Goal: Information Seeking & Learning: Understand process/instructions

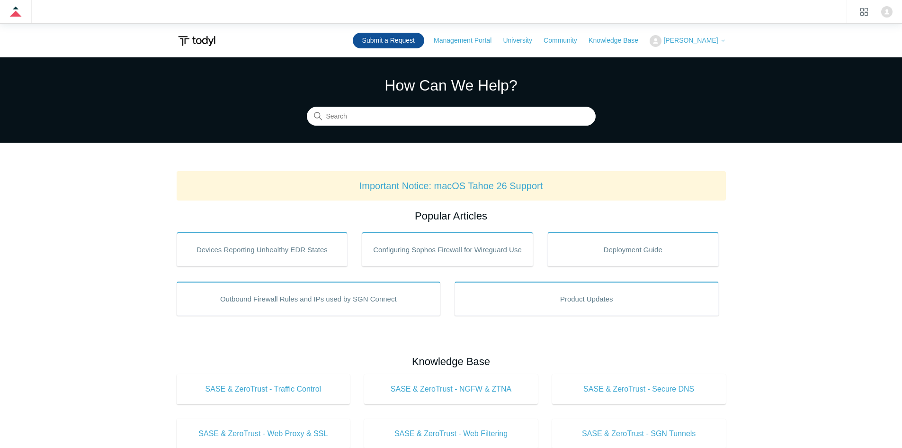
click at [406, 39] on link "Submit a Request" at bounding box center [389, 41] width 72 height 16
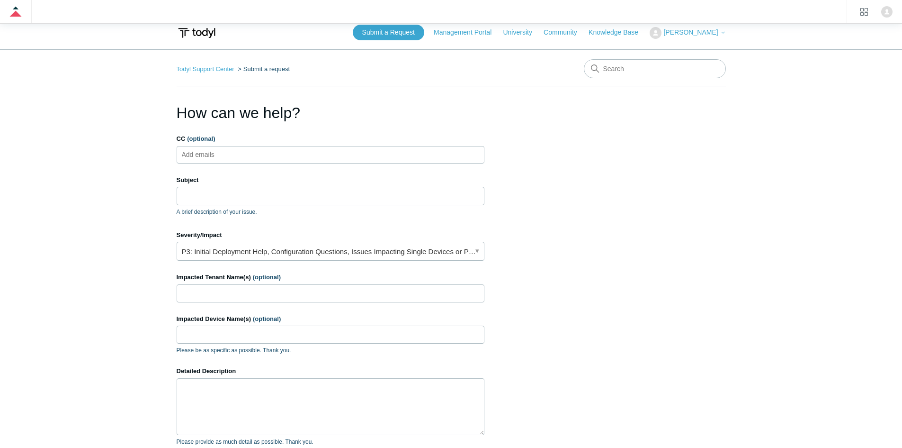
scroll to position [164, 0]
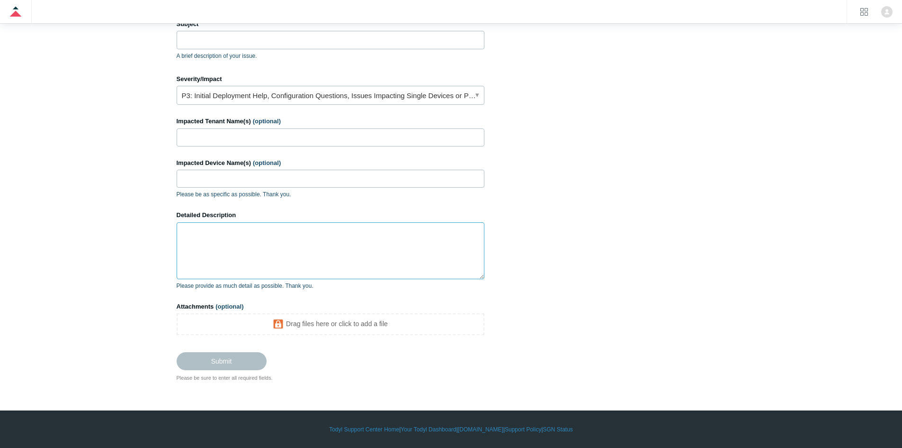
click at [251, 245] on textarea "Detailed Description" at bounding box center [331, 250] width 308 height 57
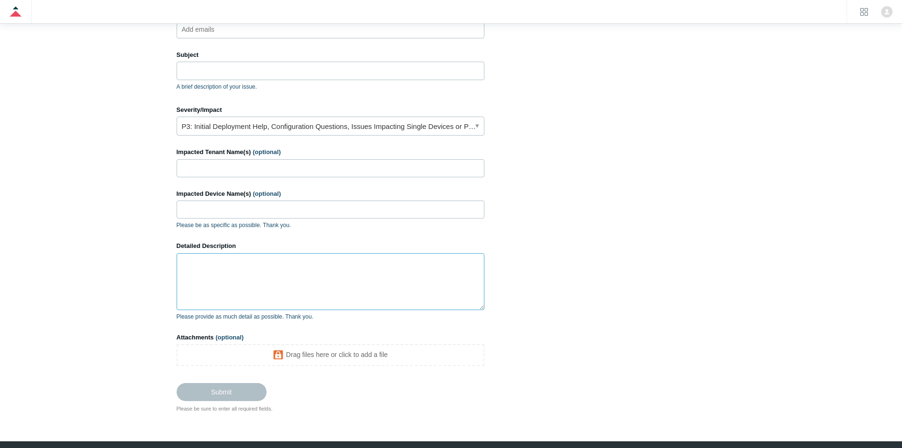
scroll to position [117, 0]
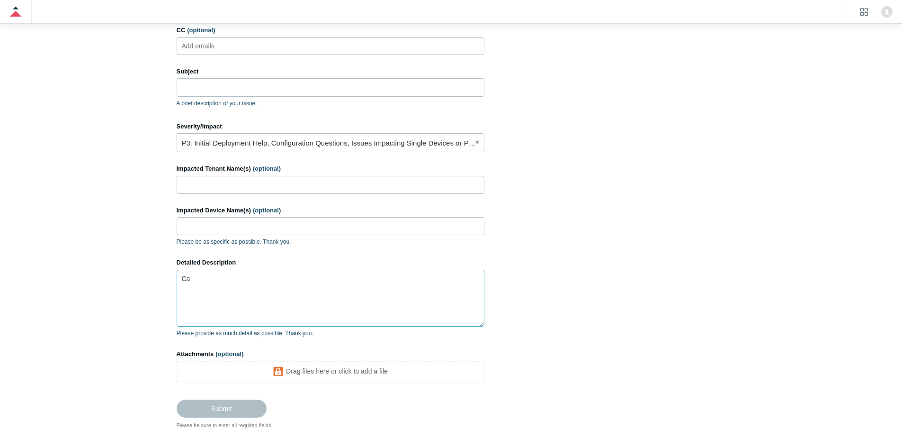
type textarea "C"
click at [244, 277] on textarea "Partner can't deploy" at bounding box center [331, 298] width 308 height 57
click at [263, 280] on textarea "Partner can't deploy" at bounding box center [331, 298] width 308 height 57
click at [307, 279] on textarea "Partner can't deploy packages because a SSL policy, however" at bounding box center [331, 298] width 308 height 57
click at [394, 277] on textarea "Partner can't deploy packages because an SSL policy, however" at bounding box center [331, 298] width 308 height 57
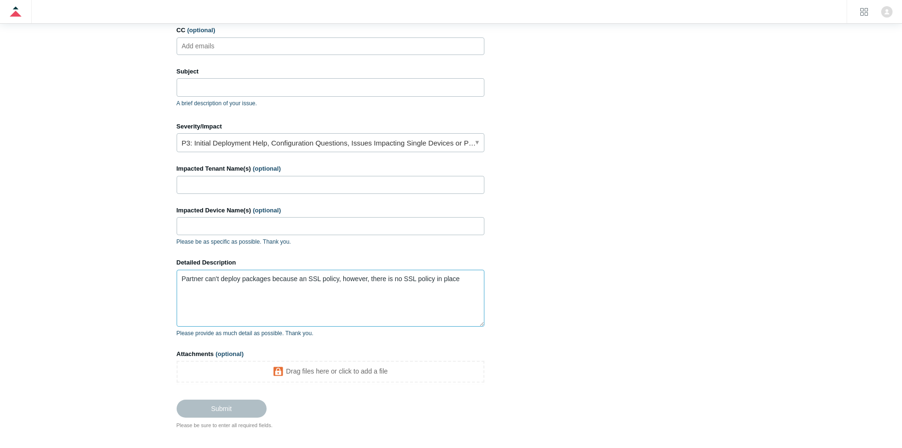
click at [332, 278] on textarea "Partner can't deploy packages because an SSL policy, however, there is no SSL p…" at bounding box center [331, 298] width 308 height 57
click at [466, 279] on textarea "Partner can't deploy packages because an SSL policy, however, there is no SSL p…" at bounding box center [331, 298] width 308 height 57
paste textarea "https://us-4326.app.gong.io/e/c-share/?tkn=1pvscj6imv0l91swzle54eb41p"
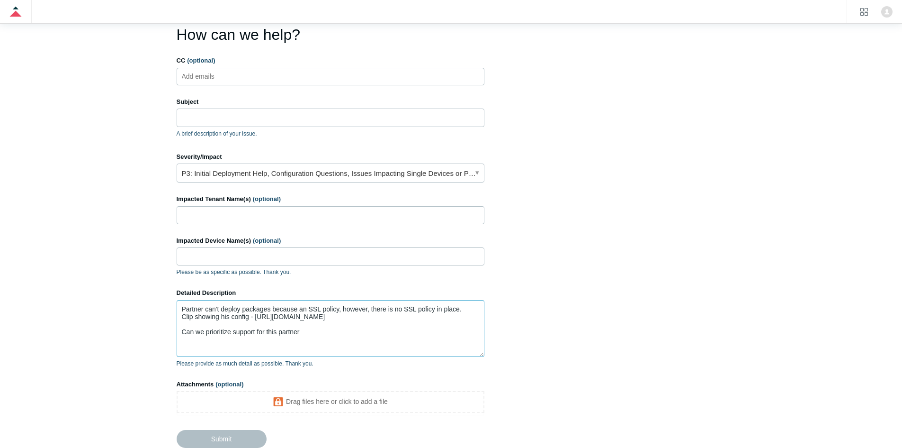
scroll to position [95, 0]
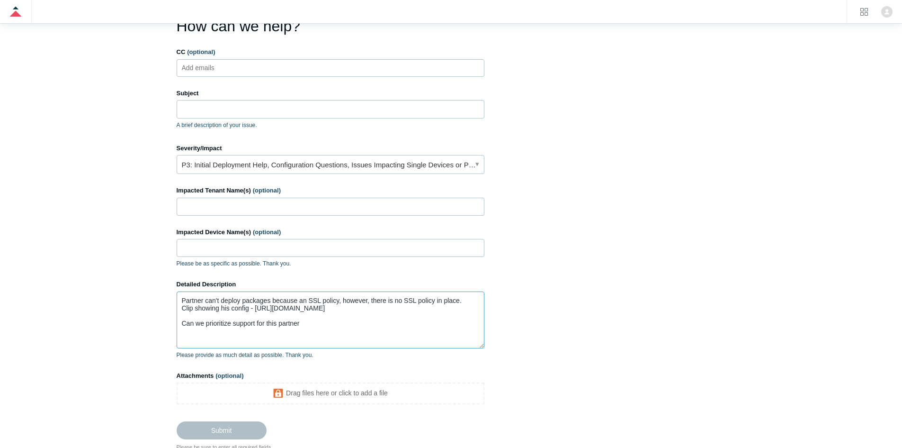
type textarea "Partner can't deploy packages because an SSL policy, however, there is no SSL p…"
click at [224, 70] on input "CC (optional)" at bounding box center [206, 68] width 56 height 14
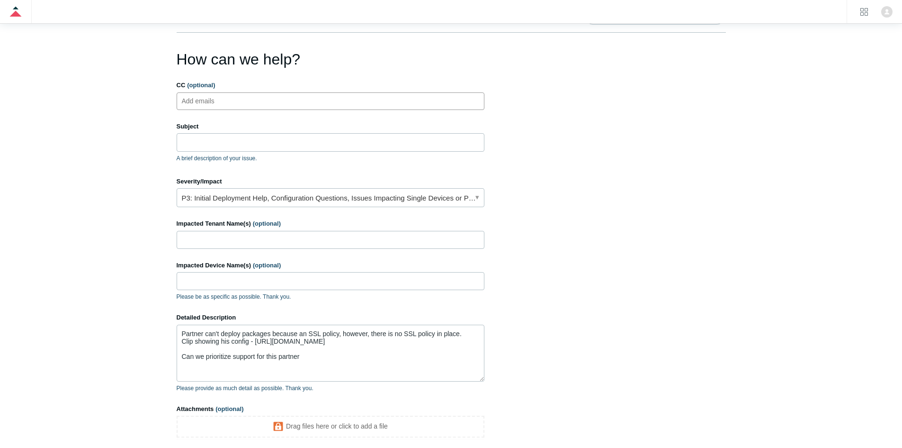
scroll to position [47, 0]
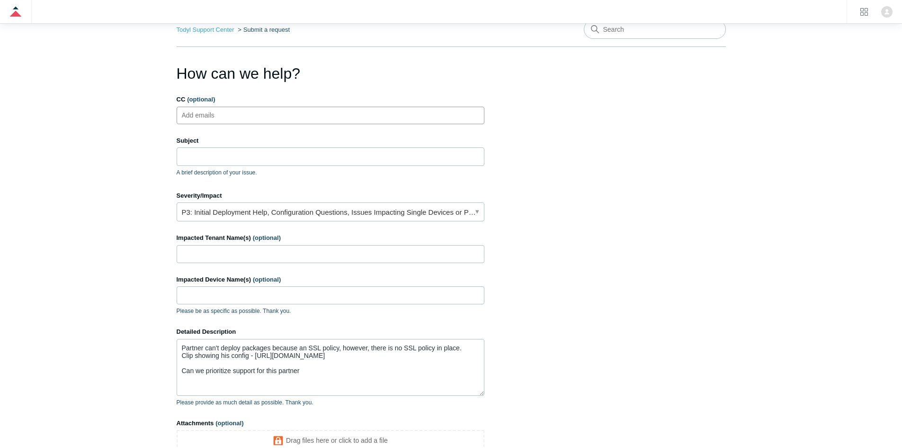
click at [221, 115] on input "CC (optional)" at bounding box center [206, 115] width 56 height 14
paste input "jose@ocmsp.com"
type input "jose@ocmsp.com"
type input "lucas@todyl.com"
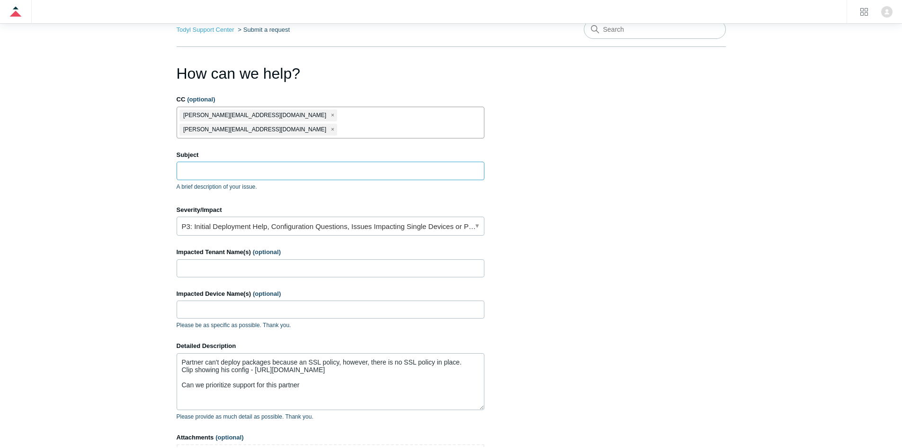
click at [226, 162] on input "Subject" at bounding box center [331, 171] width 308 height 18
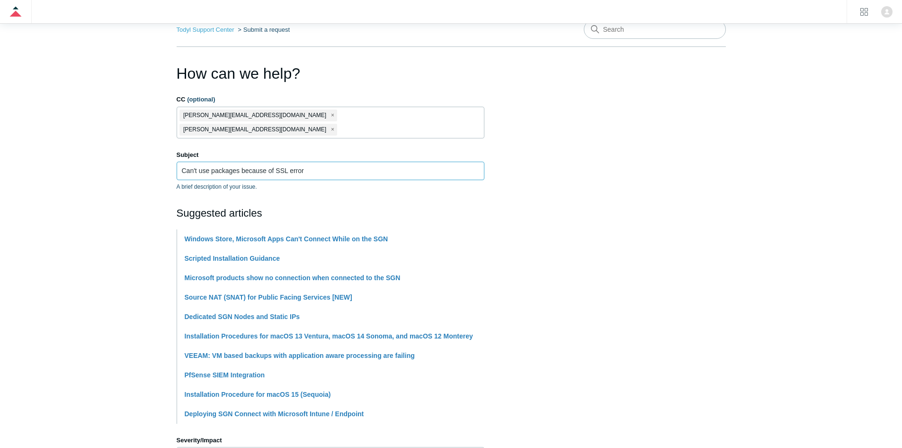
type input "Can't use packages because of SSL error"
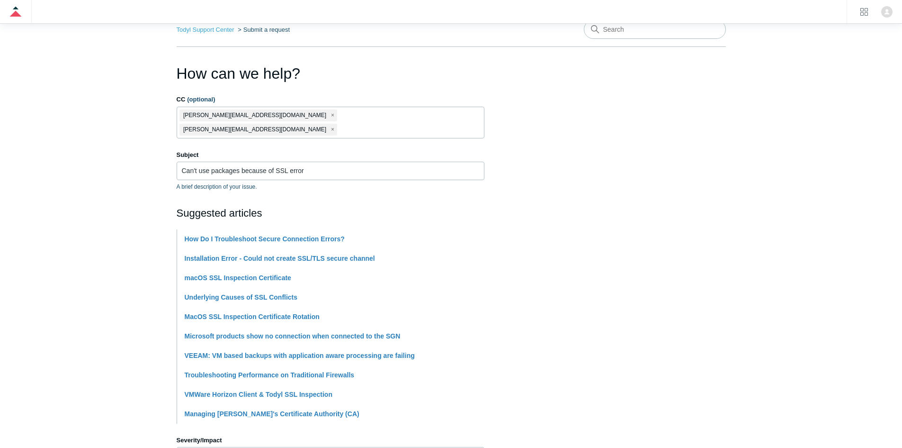
click at [126, 206] on main "Todyl Support Center Submit a request How can we help? CC (optional) jose@ocmsp…" at bounding box center [451, 371] width 902 height 722
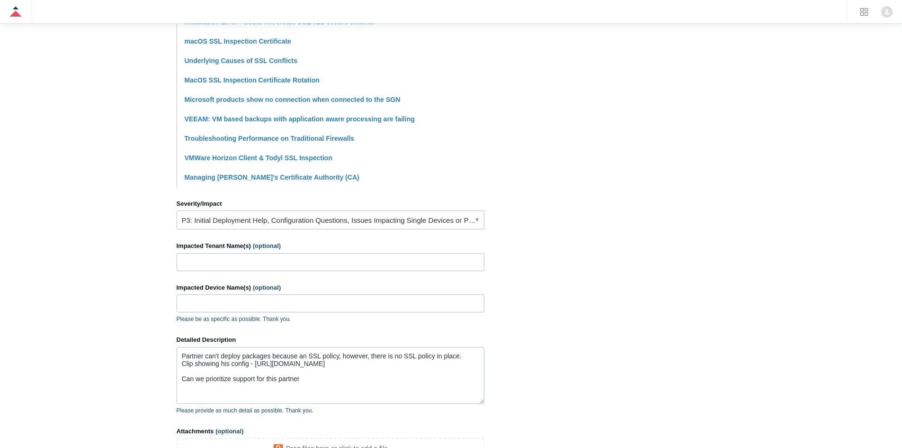
scroll to position [284, 0]
click at [221, 211] on link "P3: Initial Deployment Help, Configuration Questions, Issues Impacting Single D…" at bounding box center [331, 219] width 308 height 19
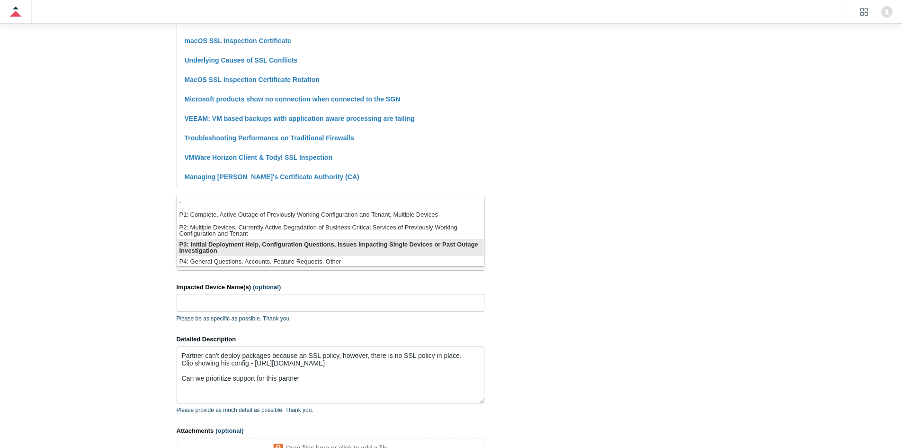
click at [215, 244] on li "P3: Initial Deployment Help, Configuration Questions, Issues Impacting Single D…" at bounding box center [330, 247] width 307 height 17
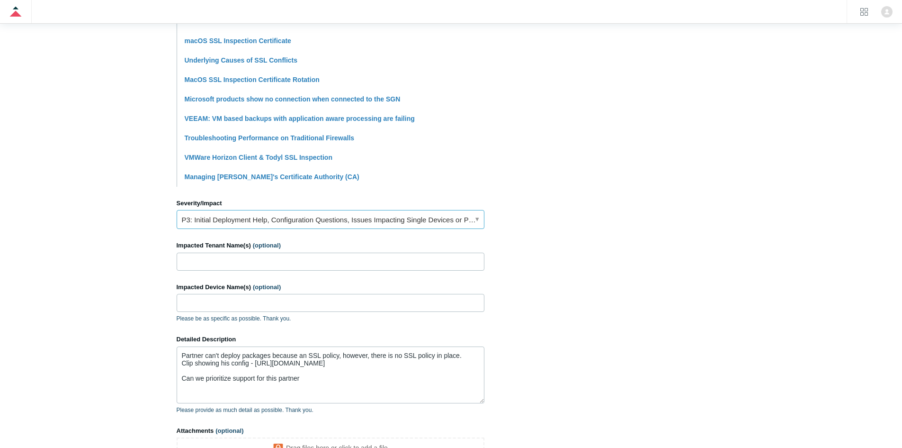
scroll to position [379, 0]
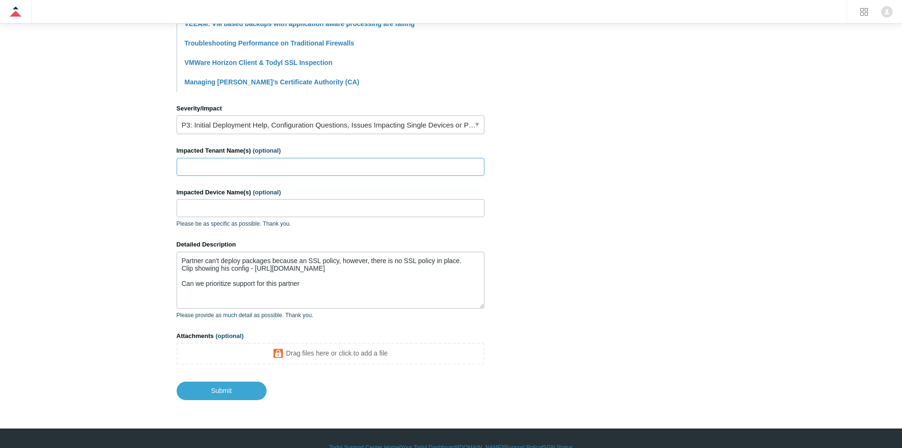
click at [217, 158] on input "Impacted Tenant Name(s) (optional)" at bounding box center [331, 167] width 308 height 18
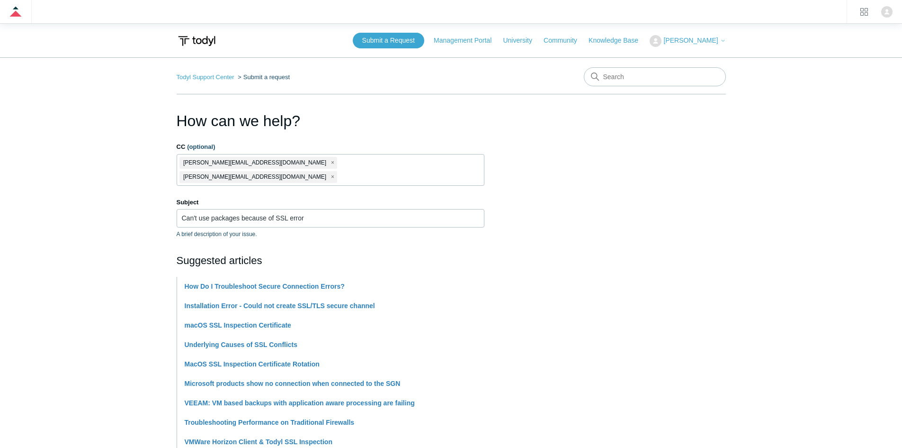
scroll to position [332, 0]
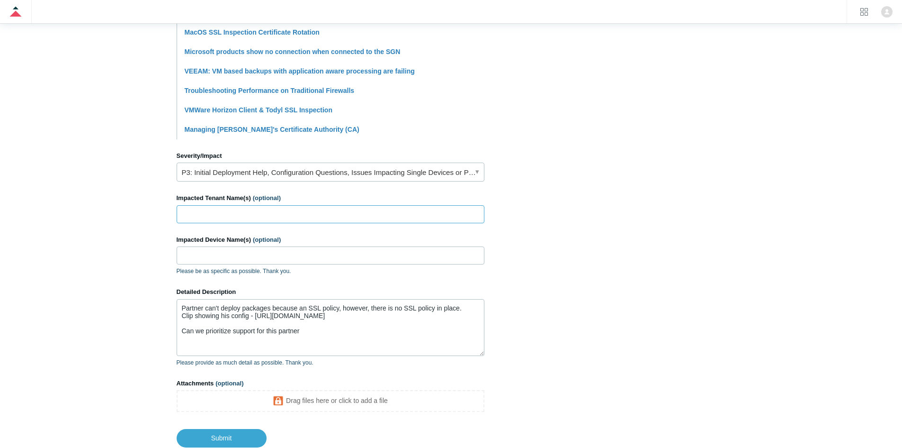
click at [213, 206] on input "Impacted Tenant Name(s) (optional)" at bounding box center [331, 214] width 308 height 18
type input "MLO"
click at [104, 195] on main "Todyl Support Center Submit a request How can we help? CC (optional) jose@ocmsp…" at bounding box center [451, 87] width 902 height 722
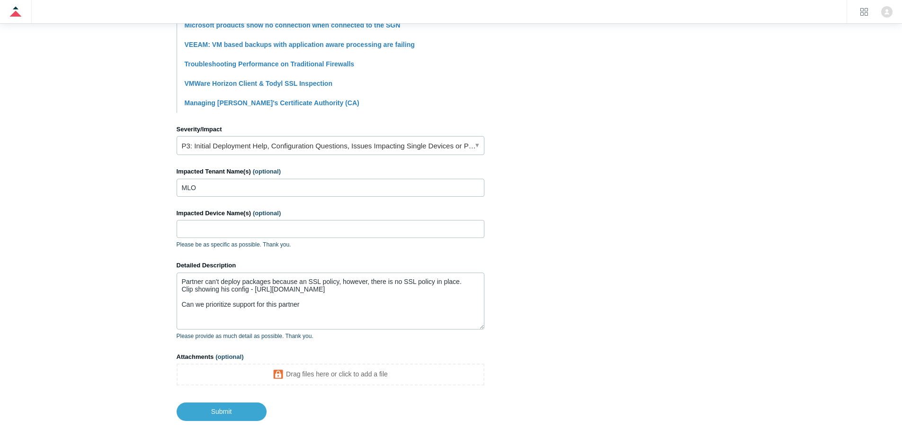
scroll to position [383, 0]
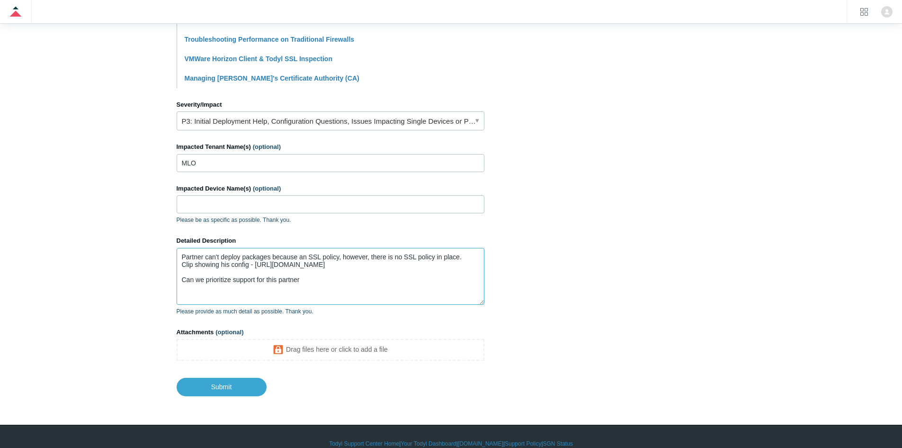
click at [184, 248] on textarea "Partner can't deploy packages because an SSL policy, however, there is no SSL p…" at bounding box center [331, 276] width 308 height 57
click at [182, 248] on textarea "Partner can't deploy packages because an SSL policy, however, there is no SSL p…" at bounding box center [331, 276] width 308 height 57
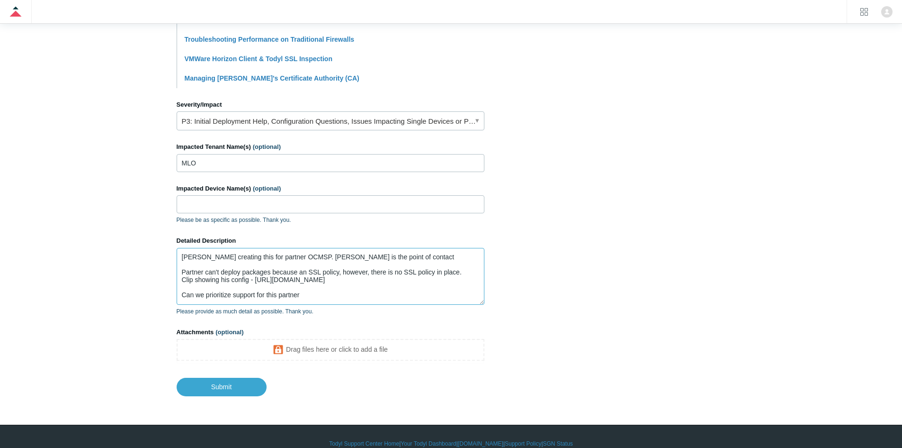
click at [400, 248] on textarea "Lucas creating this for partner OCMSP. Jose is the point of contact Partner can…" at bounding box center [331, 276] width 308 height 57
paste textarea "jose@ocmsp.com"
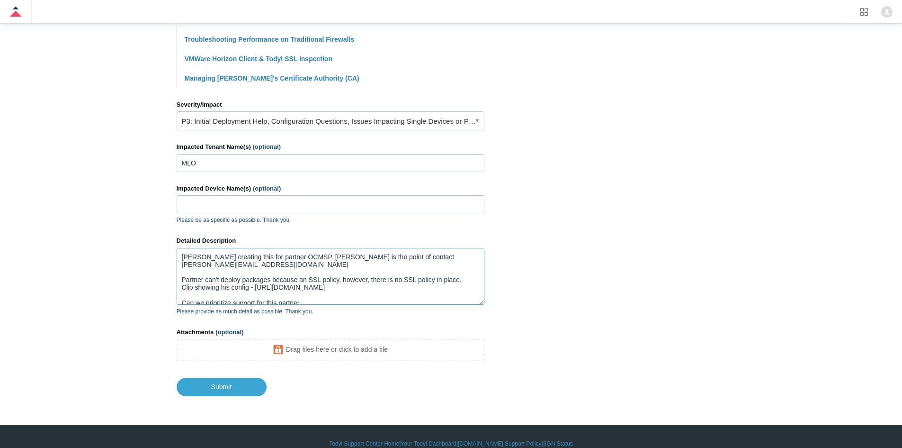
click at [350, 284] on textarea "Lucas creating this for partner OCMSP. Jose is the point of contact jose@ocmsp.…" at bounding box center [331, 276] width 308 height 57
click at [312, 283] on textarea "Lucas creating this for partner OCMSP. Jose is the point of contact jose@ocmsp.…" at bounding box center [331, 276] width 308 height 57
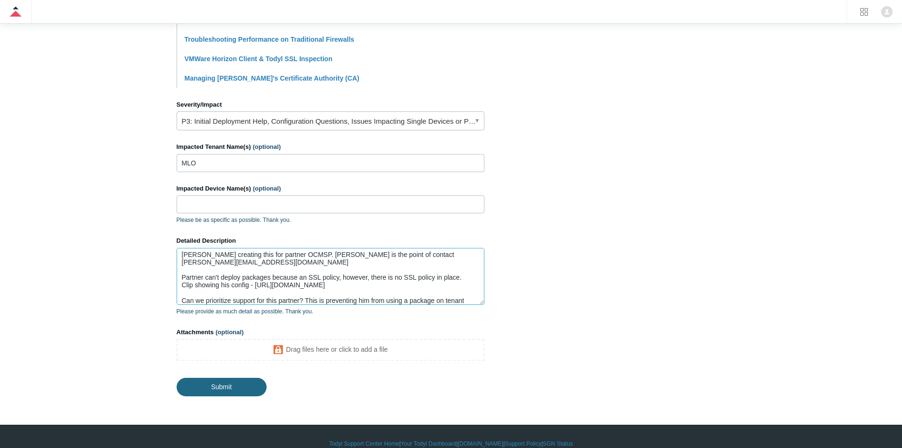
type textarea "Lucas creating this for partner OCMSP. Jose is the point of contact jose@ocmsp.…"
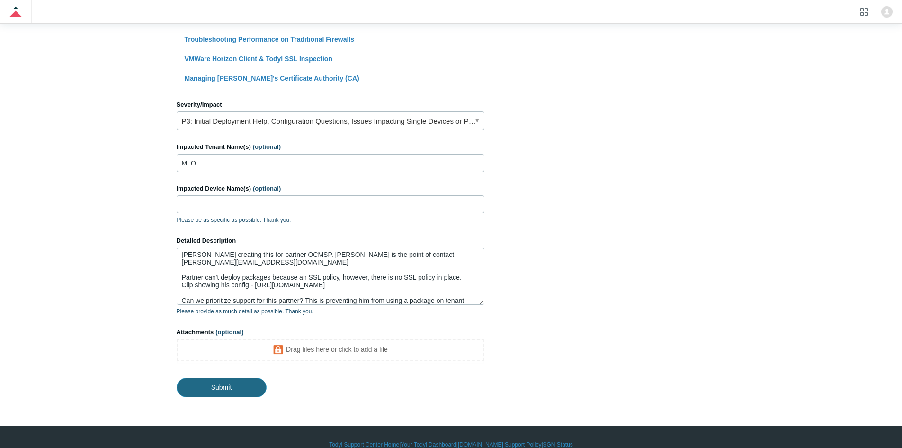
click at [199, 378] on input "Submit" at bounding box center [222, 387] width 90 height 19
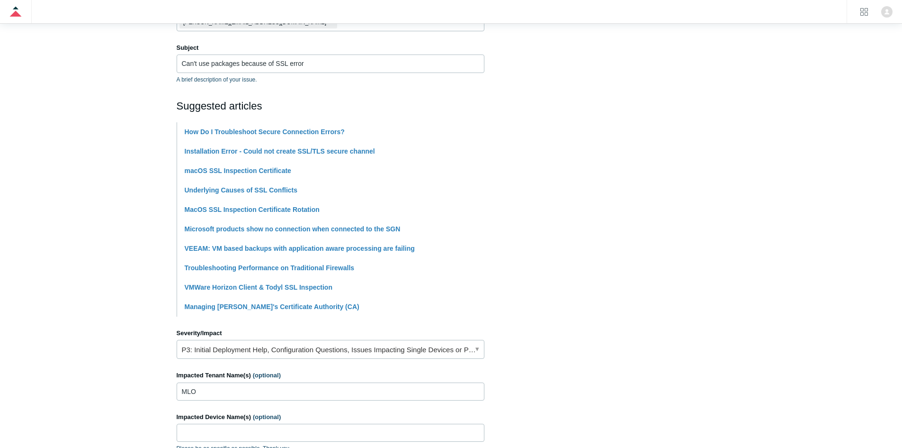
scroll to position [4, 0]
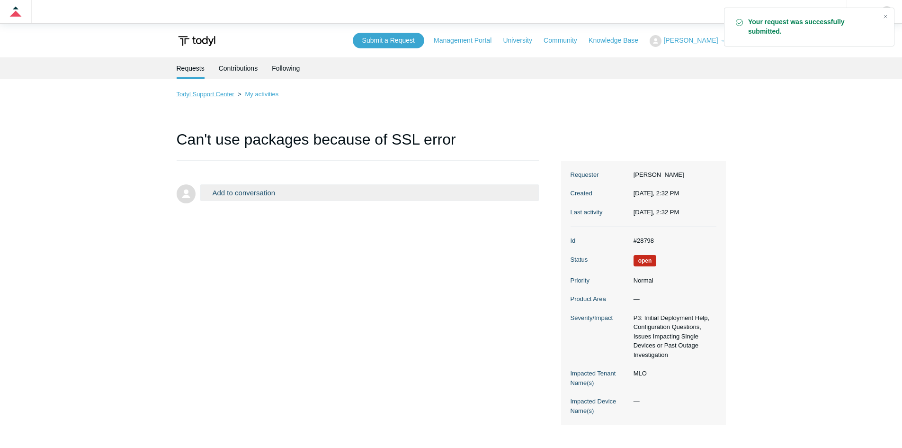
click at [197, 96] on link "Todyl Support Center" at bounding box center [206, 93] width 58 height 7
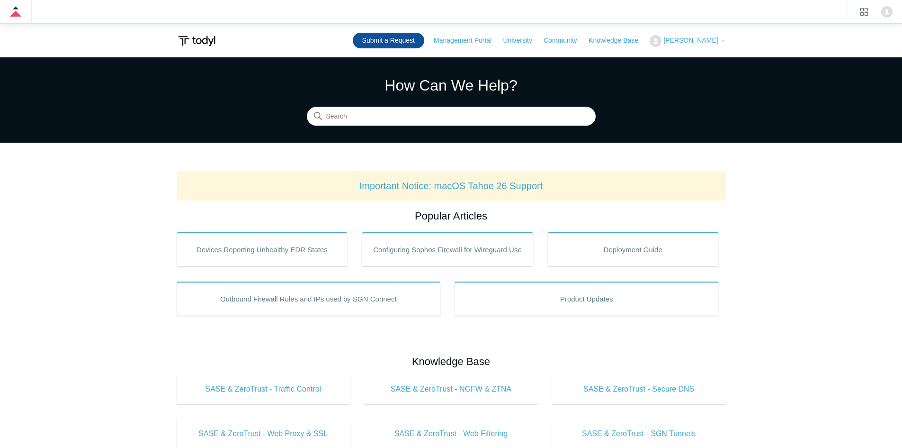
click at [424, 42] on link "Submit a Request" at bounding box center [389, 41] width 72 height 16
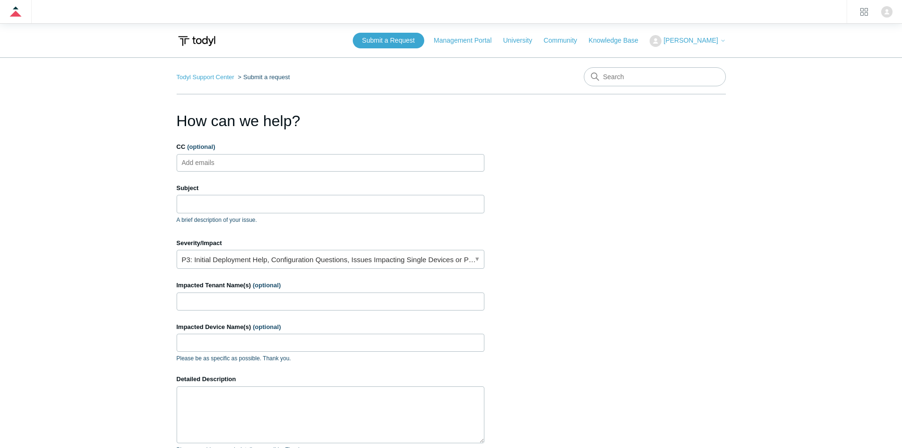
drag, startPoint x: 257, startPoint y: 77, endPoint x: 263, endPoint y: 113, distance: 36.5
click at [253, 77] on li "Submit a request" at bounding box center [263, 76] width 54 height 7
click at [203, 73] on ol "Todyl Support Center Submit a request" at bounding box center [234, 77] width 114 height 11
click at [203, 75] on link "Todyl Support Center" at bounding box center [206, 76] width 58 height 7
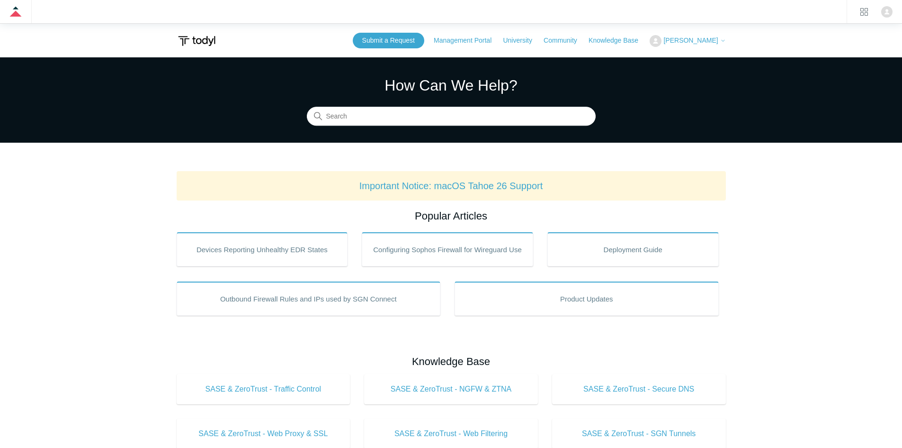
click at [712, 38] on span "[PERSON_NAME]" at bounding box center [691, 40] width 54 height 8
click at [722, 39] on icon at bounding box center [724, 41] width 6 height 6
click at [350, 111] on input "Search" at bounding box center [451, 116] width 289 height 19
type input "autotask"
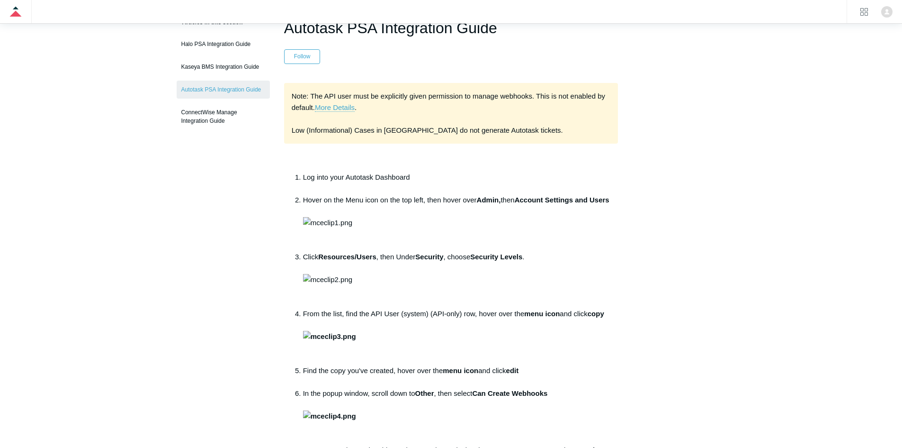
scroll to position [47, 0]
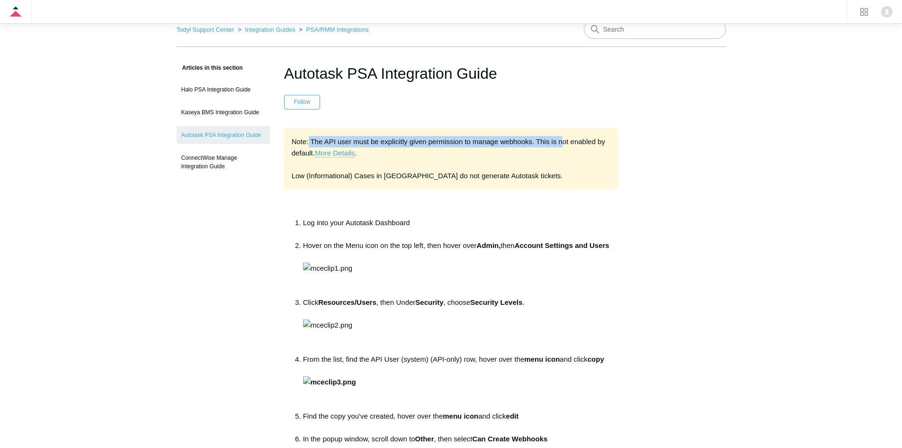
drag, startPoint x: 309, startPoint y: 141, endPoint x: 572, endPoint y: 138, distance: 263.0
click at [567, 138] on div "Note: The API user must be explicitly given permission to manage webhooks. This…" at bounding box center [451, 158] width 334 height 61
click at [572, 138] on div "Note: The API user must be explicitly given permission to manage webhooks. This…" at bounding box center [451, 158] width 334 height 61
drag, startPoint x: 601, startPoint y: 138, endPoint x: 348, endPoint y: 151, distance: 252.8
click at [350, 151] on div "Note: The API user must be explicitly given permission to manage webhooks. This…" at bounding box center [451, 158] width 334 height 61
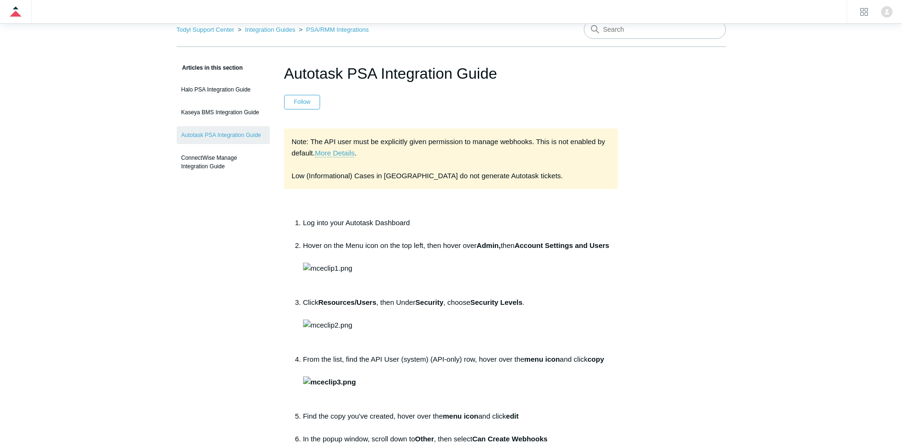
click at [431, 142] on div "Note: The API user must be explicitly given permission to manage webhooks. This…" at bounding box center [451, 158] width 334 height 61
drag, startPoint x: 303, startPoint y: 177, endPoint x: 499, endPoint y: 179, distance: 196.6
click at [498, 179] on div "Note: The API user must be explicitly given permission to manage webhooks. This…" at bounding box center [451, 158] width 334 height 61
click at [500, 179] on div "Note: The API user must be explicitly given permission to manage webhooks. This…" at bounding box center [451, 158] width 334 height 61
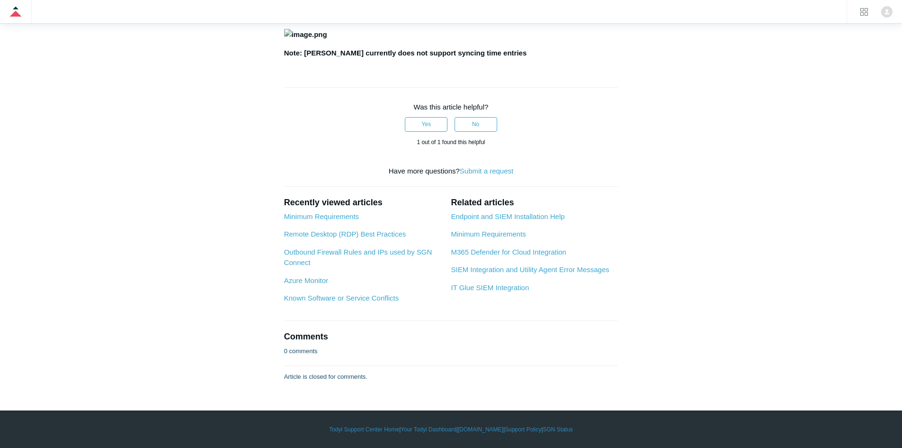
scroll to position [1563, 0]
drag, startPoint x: 292, startPoint y: 272, endPoint x: 533, endPoint y: 273, distance: 241.6
click at [533, 22] on p "In your Todyl Portal, you can choose to sync your ticket notes to case comments." at bounding box center [451, 15] width 334 height 11
drag, startPoint x: 550, startPoint y: 272, endPoint x: 290, endPoint y: 268, distance: 260.1
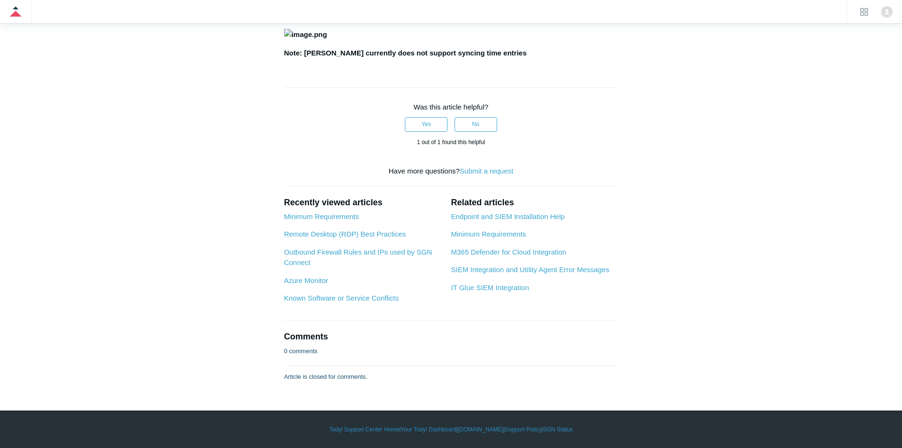
click at [291, 22] on p "In your Todyl Portal, you can choose to sync your ticket notes to case comments." at bounding box center [451, 15] width 334 height 11
click at [290, 22] on p "In your Todyl Portal, you can choose to sync your ticket notes to case comments." at bounding box center [451, 15] width 334 height 11
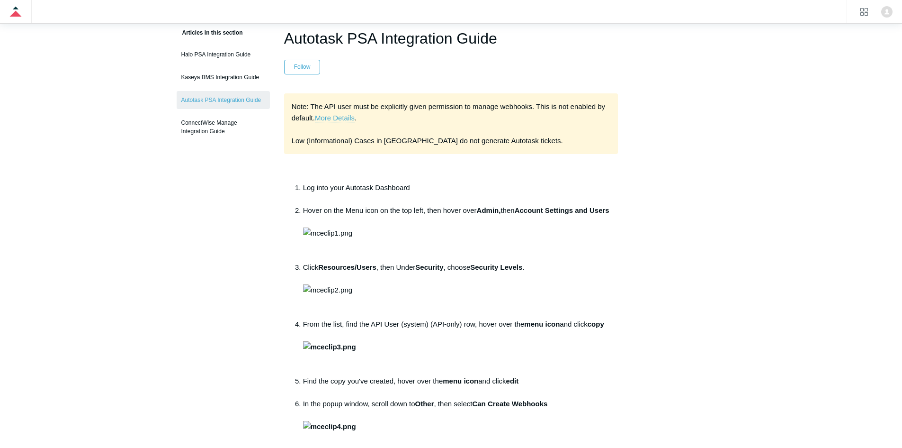
scroll to position [0, 0]
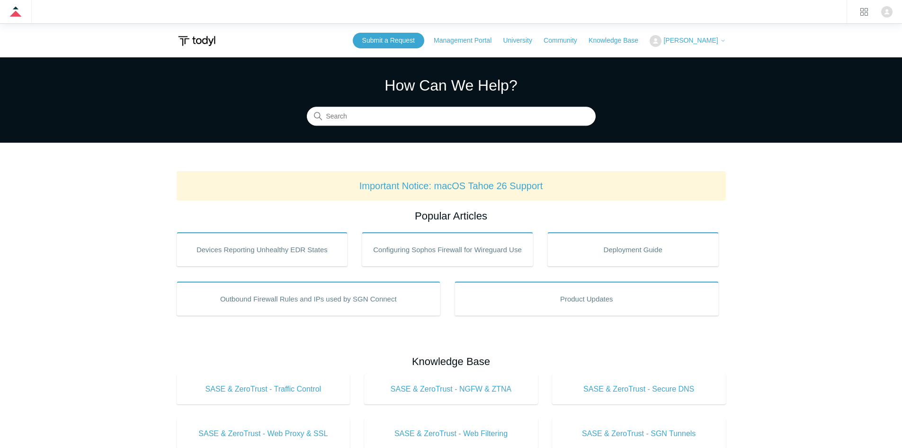
click at [410, 126] on section "How Can We Help? Search" at bounding box center [451, 99] width 902 height 85
click at [410, 117] on input "Search" at bounding box center [451, 116] width 289 height 19
type input "country"
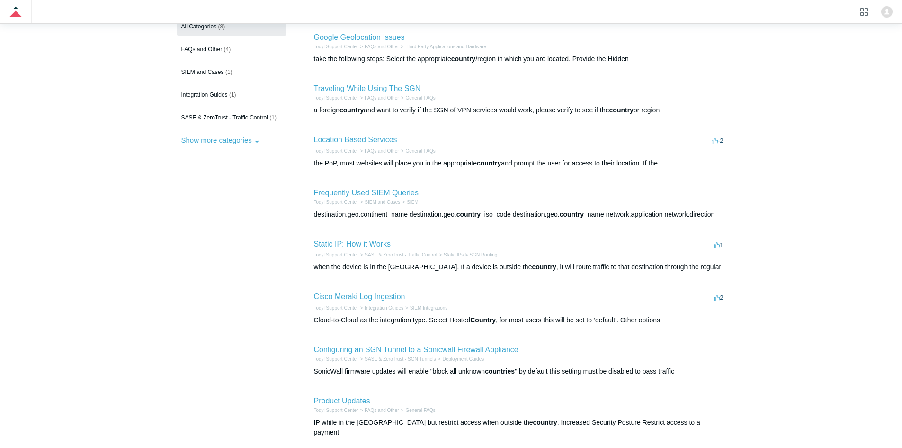
scroll to position [47, 0]
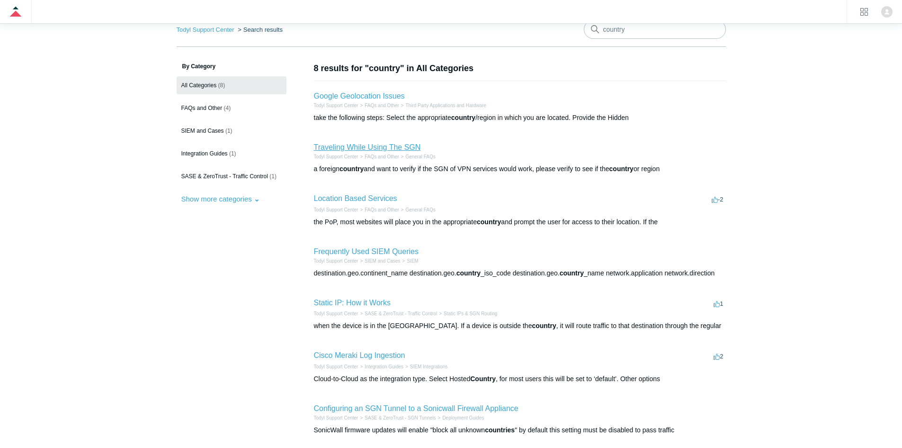
click at [385, 144] on link "Traveling While Using The SGN" at bounding box center [367, 147] width 107 height 8
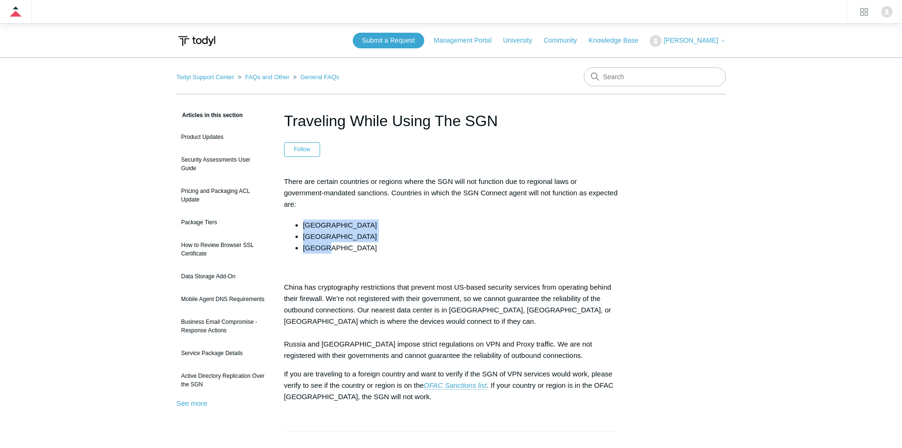
drag, startPoint x: 323, startPoint y: 247, endPoint x: 303, endPoint y: 219, distance: 33.9
click at [303, 219] on ul "China Russia Egypt" at bounding box center [456, 236] width 325 height 34
click at [303, 219] on li "China" at bounding box center [461, 224] width 316 height 11
drag, startPoint x: 304, startPoint y: 217, endPoint x: 323, endPoint y: 254, distance: 41.7
click at [323, 253] on div "There are certain countries or regions where the SGN will not function due to r…" at bounding box center [451, 289] width 334 height 226
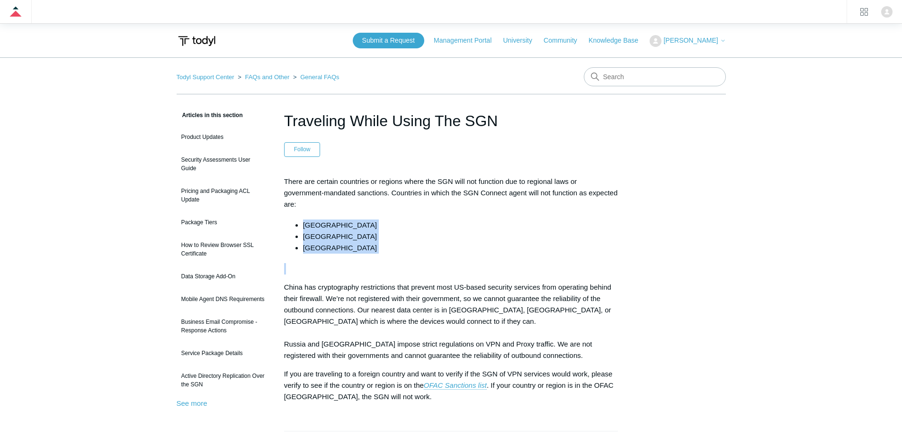
click at [324, 254] on div "There are certain countries or regions where the SGN will not function due to r…" at bounding box center [451, 289] width 334 height 226
click at [329, 256] on div "There are certain countries or regions where the SGN will not function due to r…" at bounding box center [451, 289] width 334 height 226
click at [334, 255] on div "There are certain countries or regions where the SGN will not function due to r…" at bounding box center [451, 289] width 334 height 226
click at [376, 252] on li "Egypt" at bounding box center [461, 247] width 316 height 11
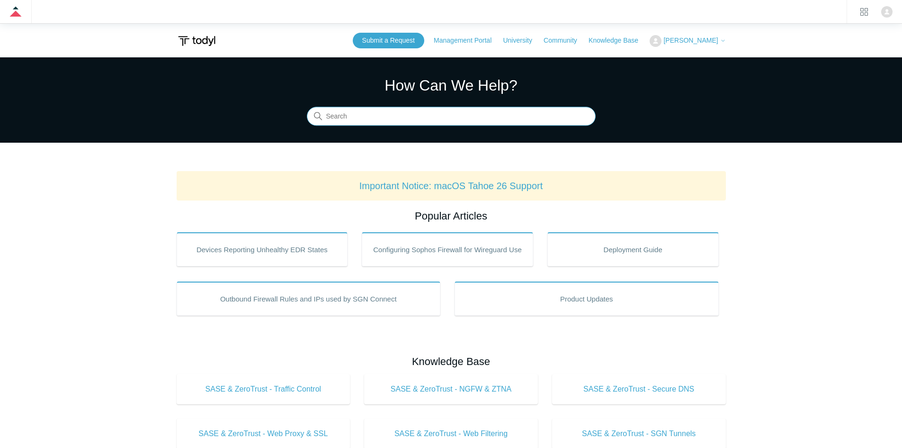
click at [388, 114] on input "Search" at bounding box center [451, 116] width 289 height 19
click at [244, 131] on section "How Can We Help? Search" at bounding box center [451, 99] width 902 height 85
click at [426, 121] on input "Search" at bounding box center [451, 116] width 289 height 19
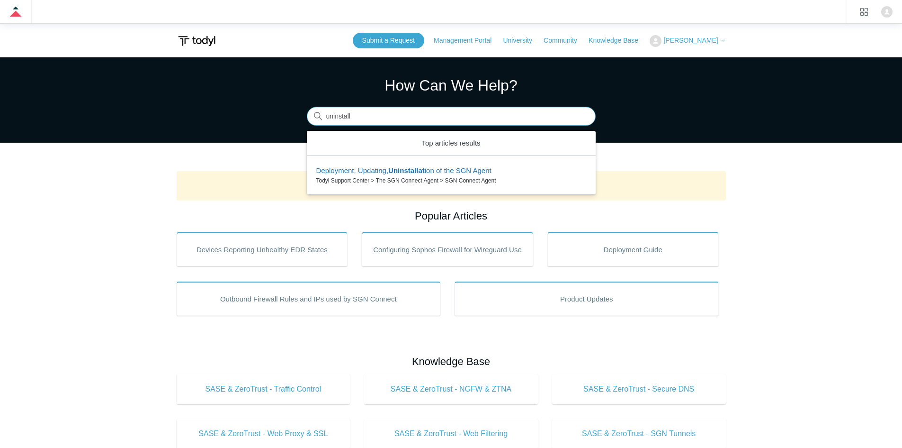
type input "uninstall"
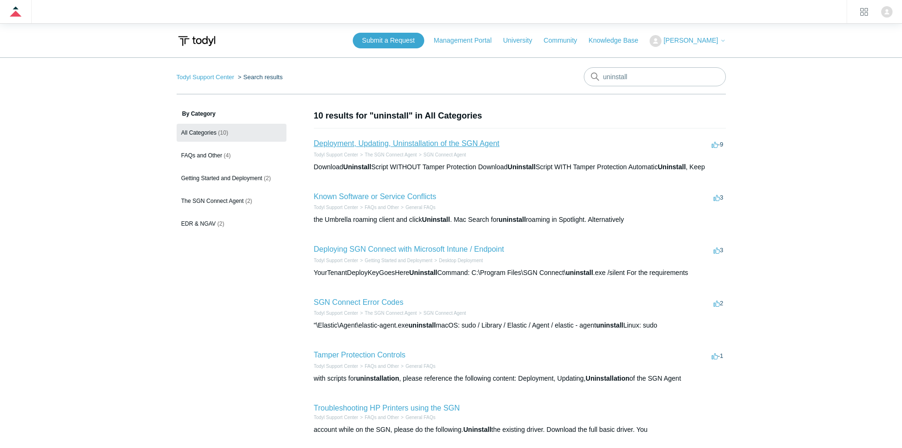
click at [426, 139] on link "Deployment, Updating, Uninstallation of the SGN Agent" at bounding box center [407, 143] width 186 height 8
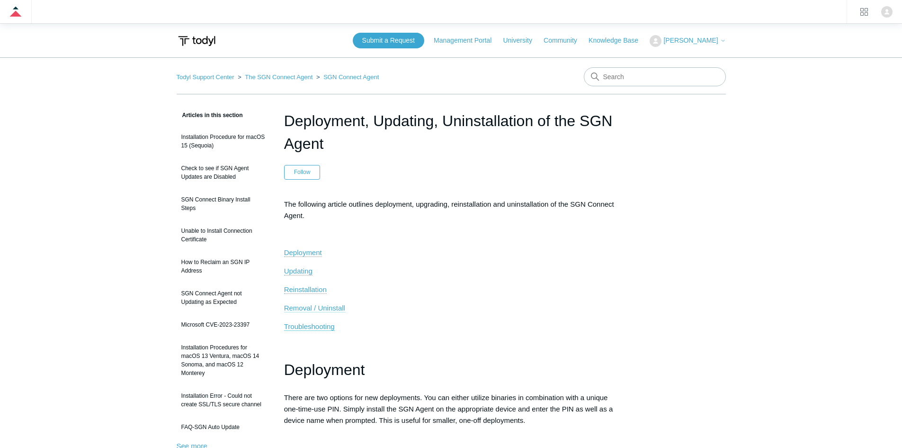
click at [318, 307] on span "Removal / Uninstall" at bounding box center [314, 308] width 61 height 8
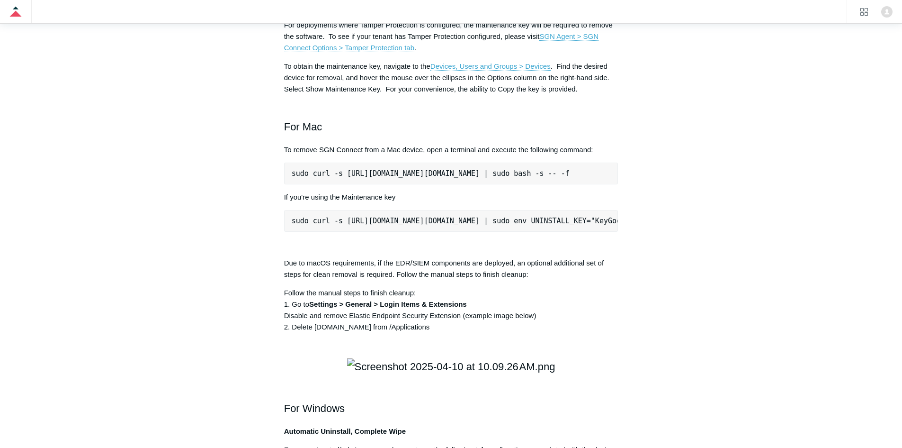
drag, startPoint x: 275, startPoint y: 105, endPoint x: 551, endPoint y: 126, distance: 277.5
click at [543, 124] on article "Deployment, Updating, Uninstallation of the SGN Agent Follow Not yet followed b…" at bounding box center [451, 223] width 363 height 2662
drag, startPoint x: 551, startPoint y: 126, endPoint x: 650, endPoint y: 163, distance: 105.2
click at [552, 126] on div "The following article outlines deployment, upgrading, reinstallation and uninst…" at bounding box center [451, 81] width 334 height 2201
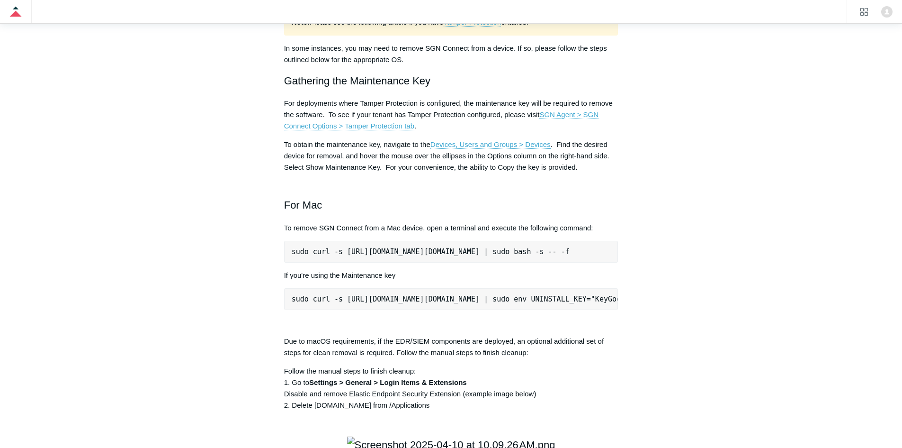
scroll to position [1062, 0]
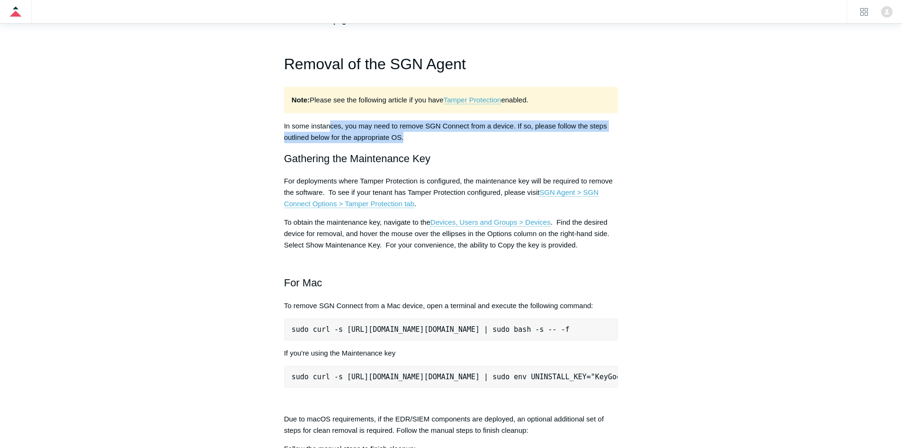
drag, startPoint x: 412, startPoint y: 276, endPoint x: 329, endPoint y: 262, distance: 84.2
click at [329, 143] on p "In some instances, you may need to remove SGN Connect from a device. If so, ple…" at bounding box center [451, 131] width 334 height 23
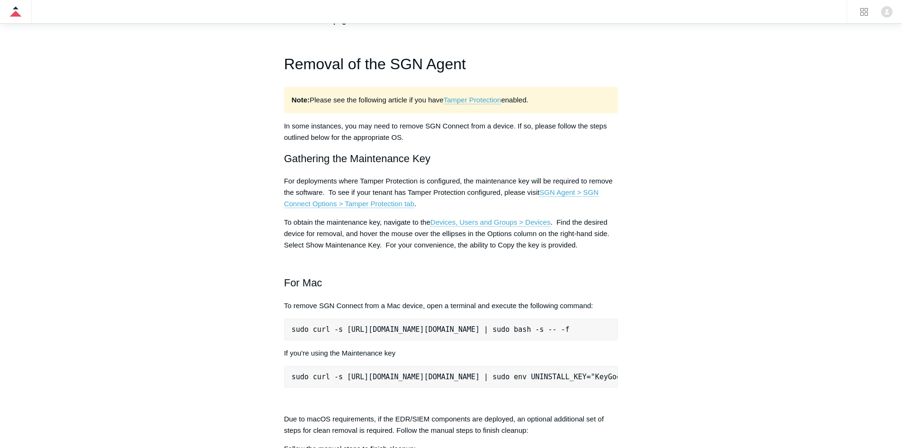
click at [328, 143] on p "In some instances, you may need to remove SGN Connect from a device. If so, ple…" at bounding box center [451, 131] width 334 height 23
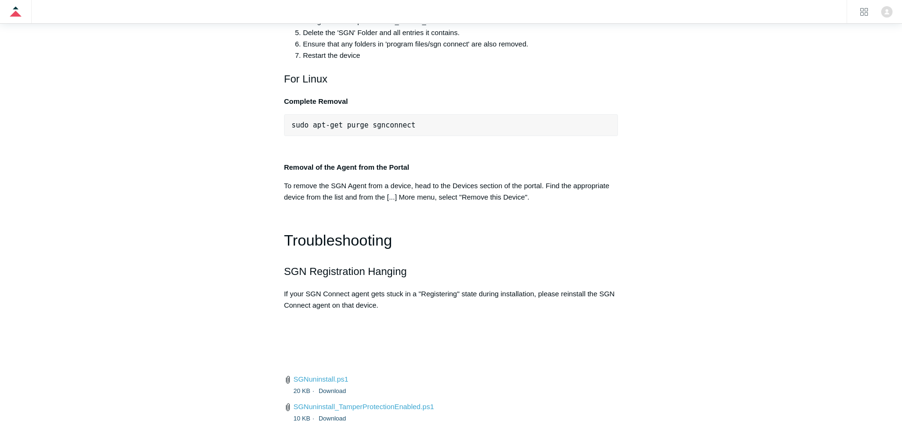
scroll to position [2009, 0]
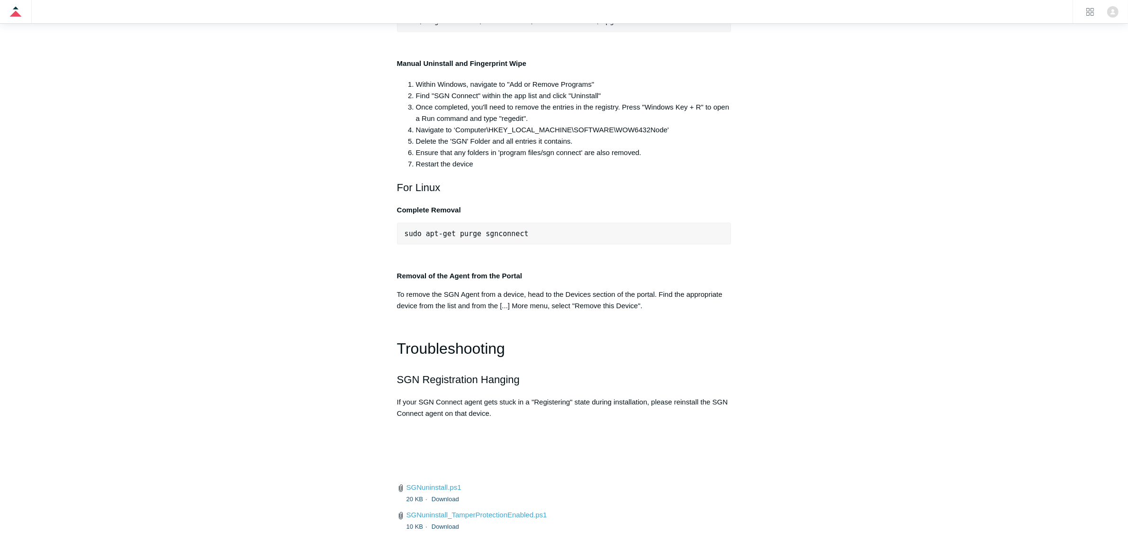
scroll to position [1931, 0]
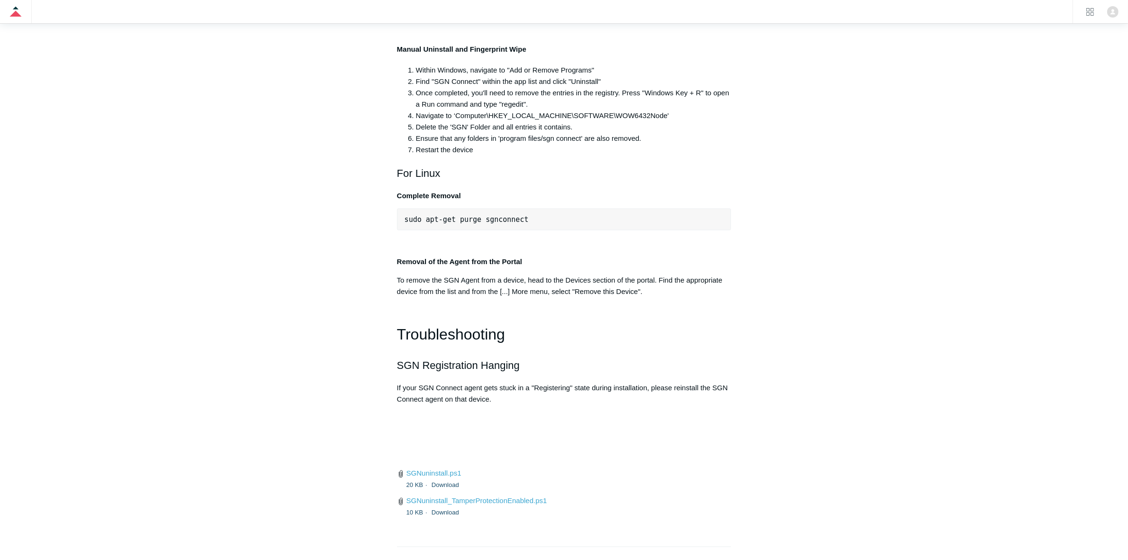
copy div ""C:\Program Files\SGN Connect\uninstall.exe""
drag, startPoint x: 399, startPoint y: 353, endPoint x: 702, endPoint y: 353, distance: 302.3
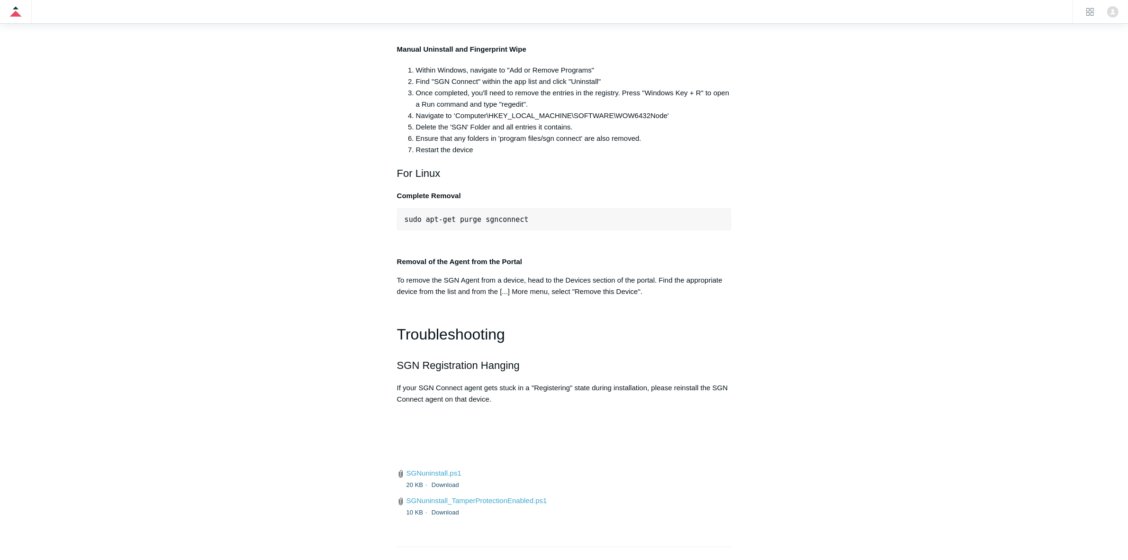
drag, startPoint x: 529, startPoint y: 91, endPoint x: 695, endPoint y: 96, distance: 166.4
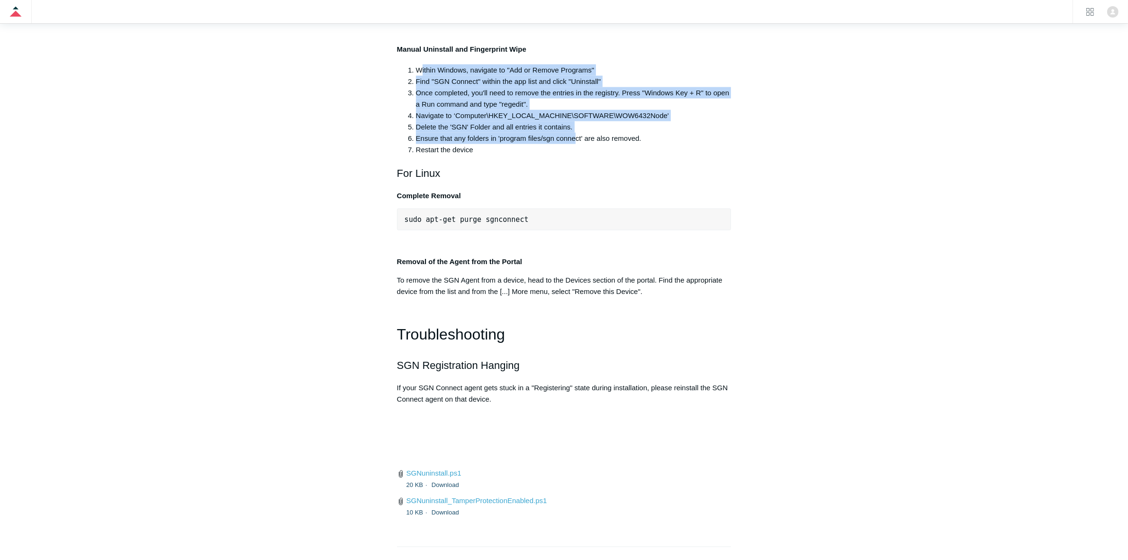
drag, startPoint x: 420, startPoint y: 446, endPoint x: 584, endPoint y: 522, distance: 180.2
click at [583, 155] on ol "Within Windows, navigate to "Add or Remove Programs" Find "SGN Connect" within …" at bounding box center [568, 109] width 325 height 91
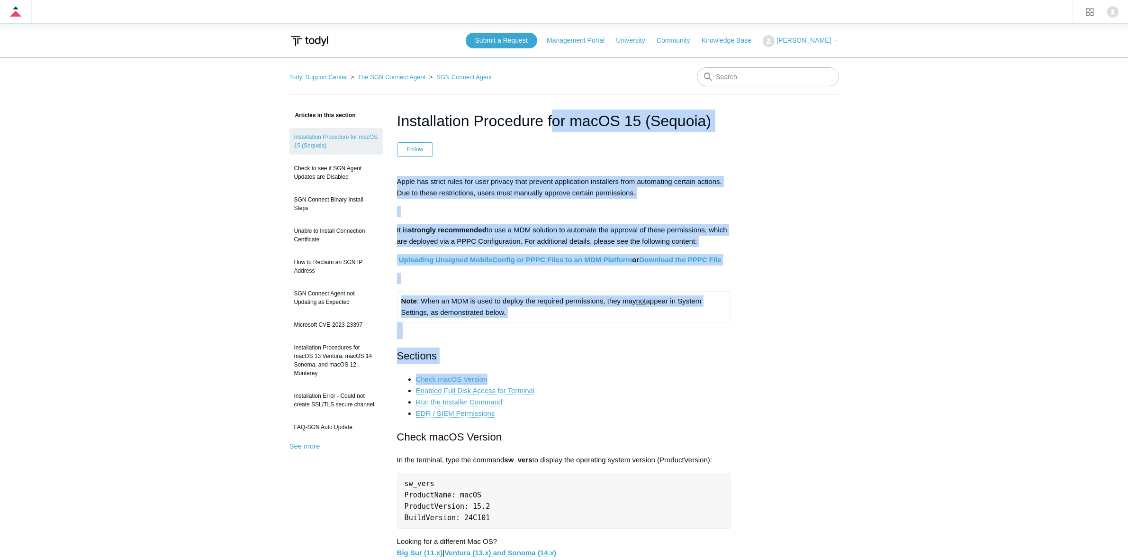
drag, startPoint x: 728, startPoint y: 375, endPoint x: 478, endPoint y: 152, distance: 335.2
drag, startPoint x: 505, startPoint y: 164, endPoint x: 757, endPoint y: 394, distance: 340.7
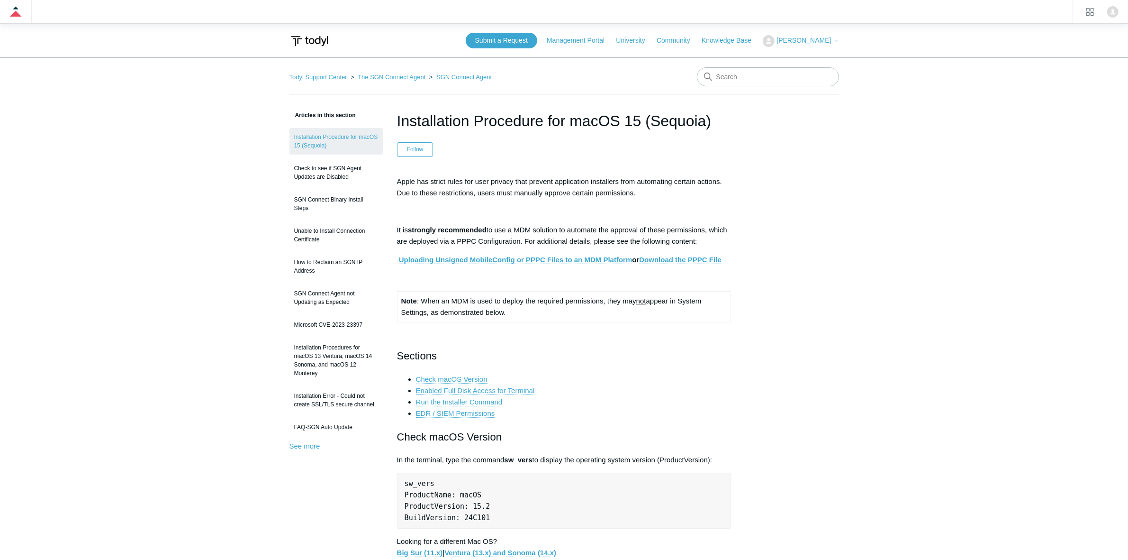
drag, startPoint x: 757, startPoint y: 394, endPoint x: 753, endPoint y: 440, distance: 46.1
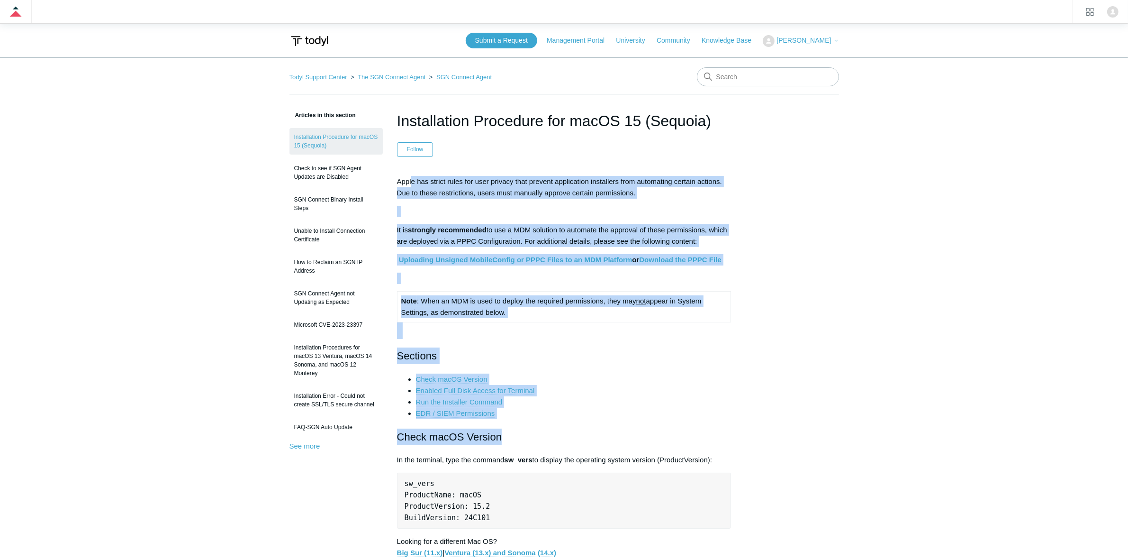
drag, startPoint x: 619, startPoint y: 395, endPoint x: 400, endPoint y: 134, distance: 340.4
click at [400, 134] on header "Installation Procedure for macOS 15 (Sequoia) Follow Not yet followed by anyone" at bounding box center [564, 132] width 334 height 47
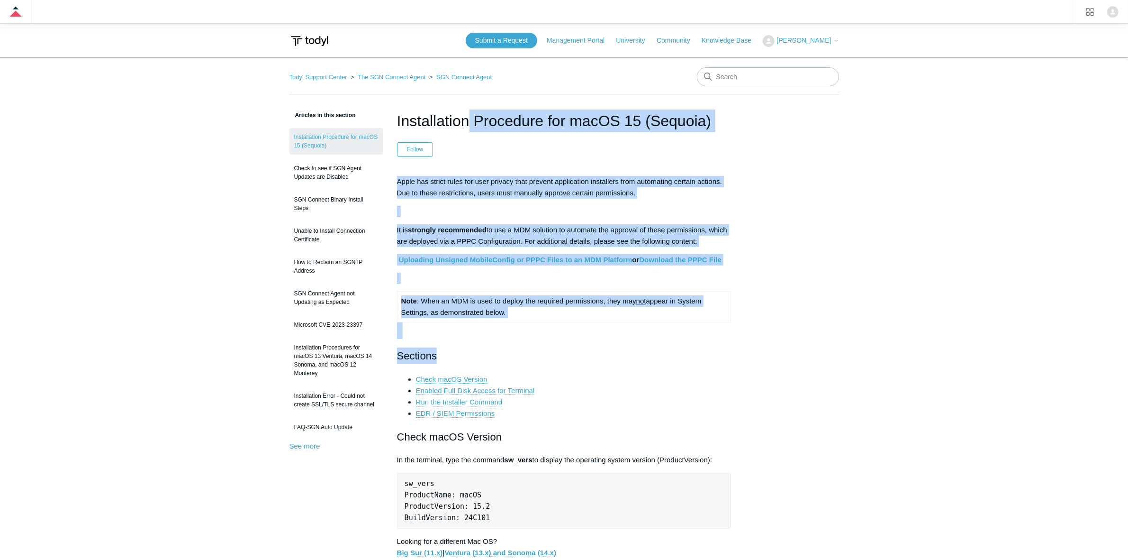
drag, startPoint x: 404, startPoint y: 109, endPoint x: 770, endPoint y: 379, distance: 454.7
drag, startPoint x: 771, startPoint y: 380, endPoint x: 779, endPoint y: 419, distance: 40.2
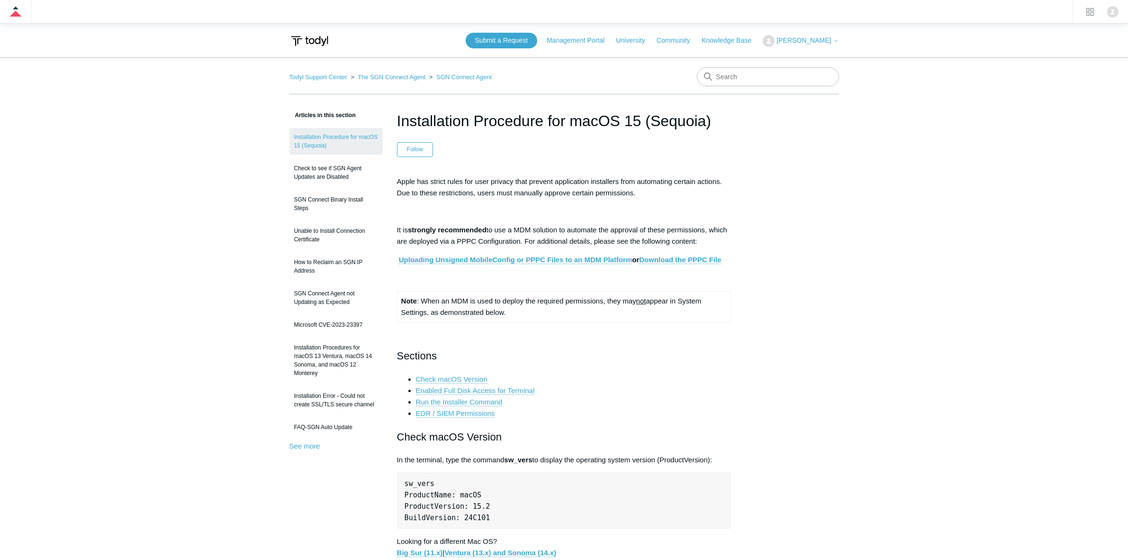
drag, startPoint x: 761, startPoint y: 424, endPoint x: 725, endPoint y: 415, distance: 37.2
click at [683, 415] on li "EDR / SIEM Permissions" at bounding box center [574, 412] width 316 height 11
click at [559, 429] on h2 "Check macOS Version" at bounding box center [564, 436] width 334 height 17
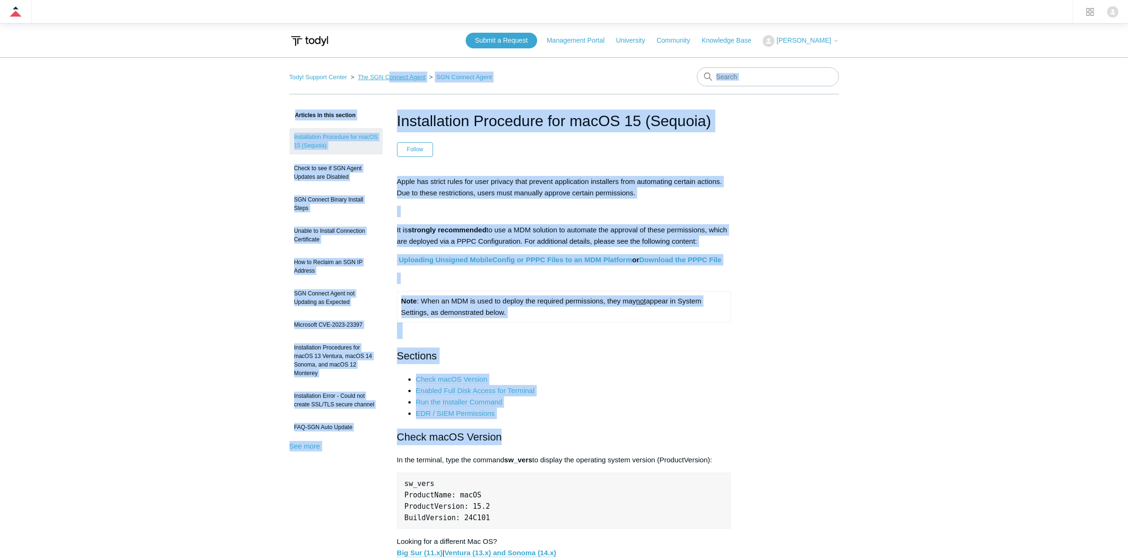
drag, startPoint x: 553, startPoint y: 428, endPoint x: 388, endPoint y: 80, distance: 385.7
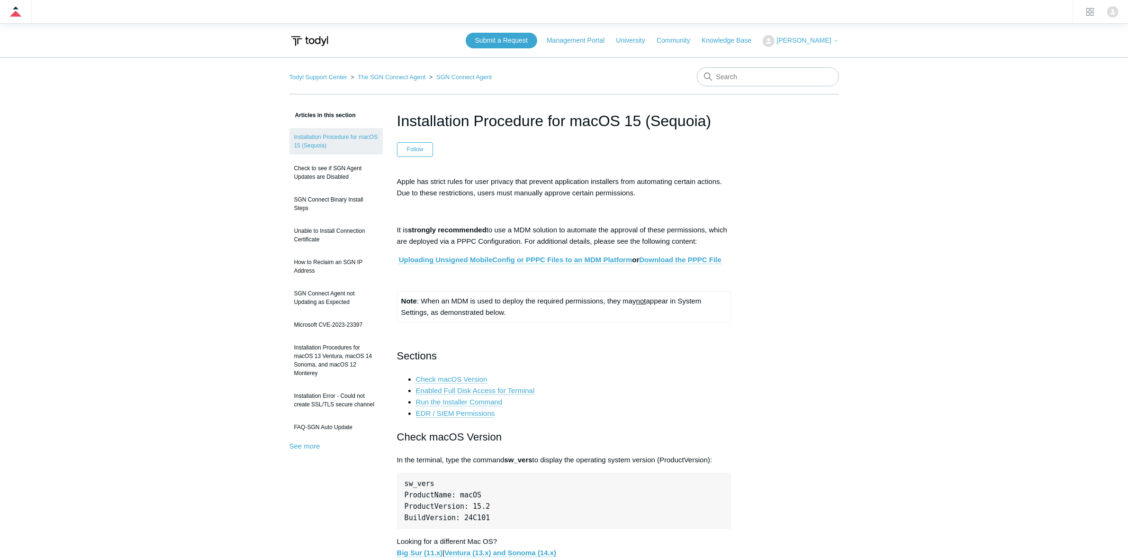
drag, startPoint x: 394, startPoint y: 100, endPoint x: 846, endPoint y: 465, distance: 580.9
